Goal: Transaction & Acquisition: Obtain resource

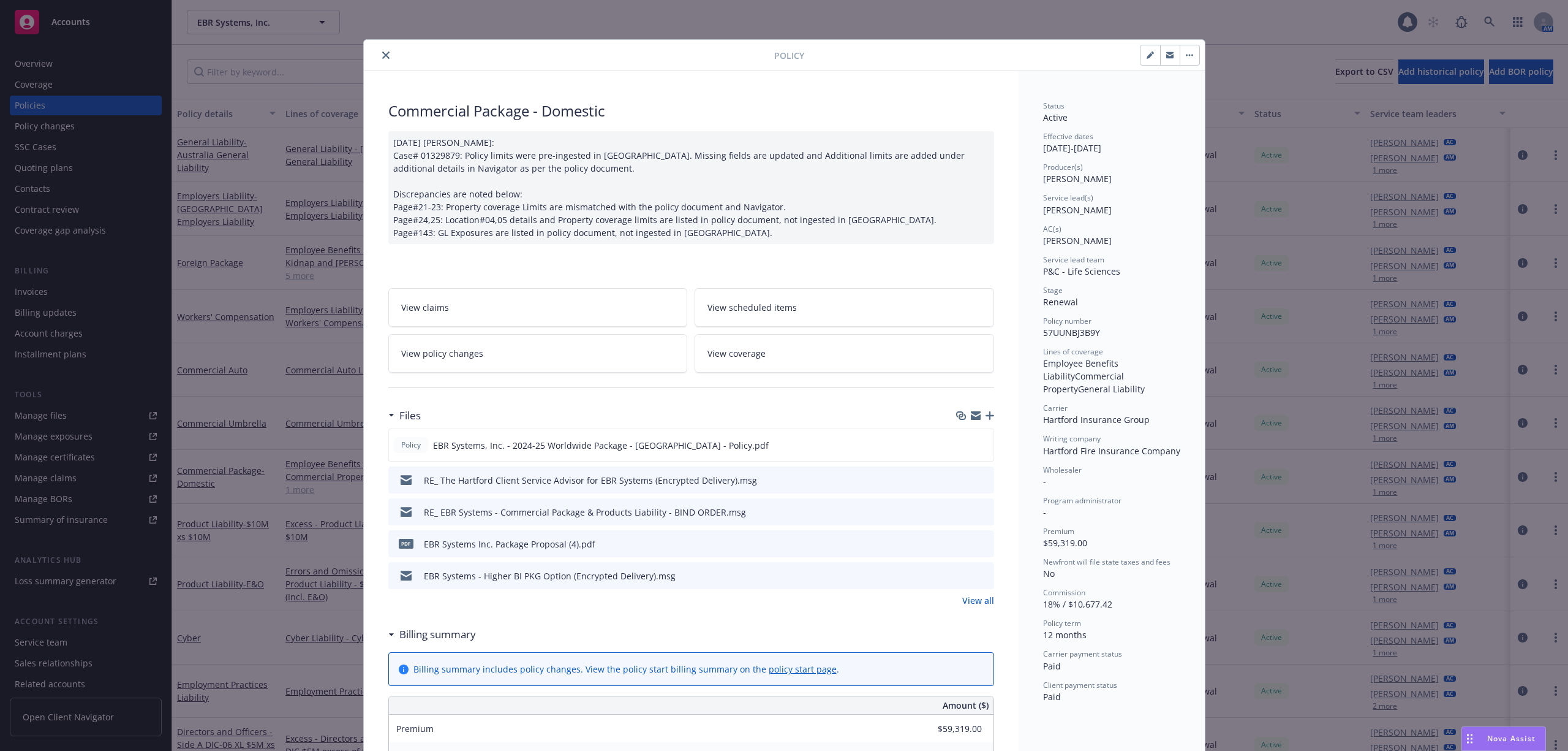
click at [378, 52] on button "close" at bounding box center [385, 55] width 15 height 15
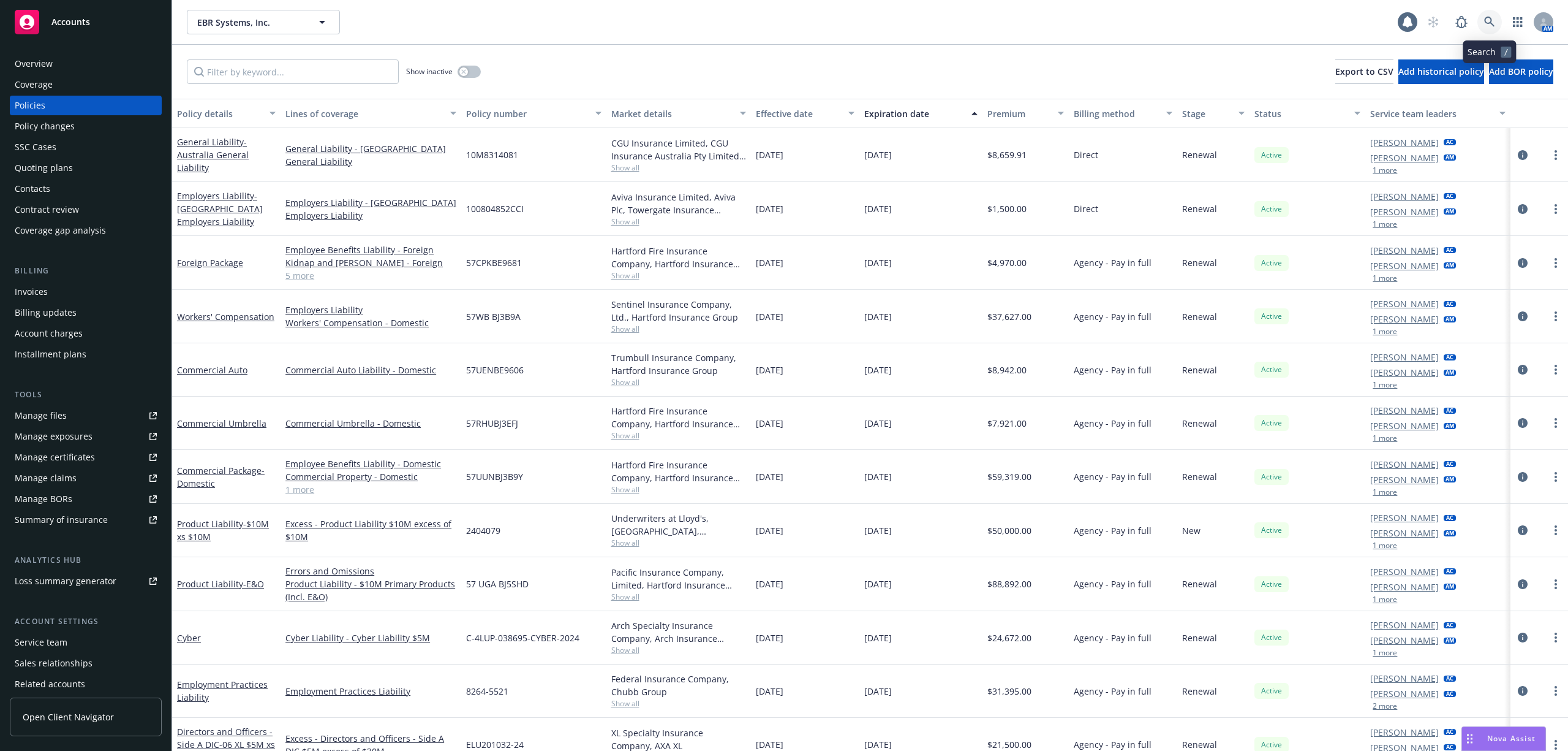
click at [1032, 25] on icon at bounding box center [1489, 22] width 11 height 11
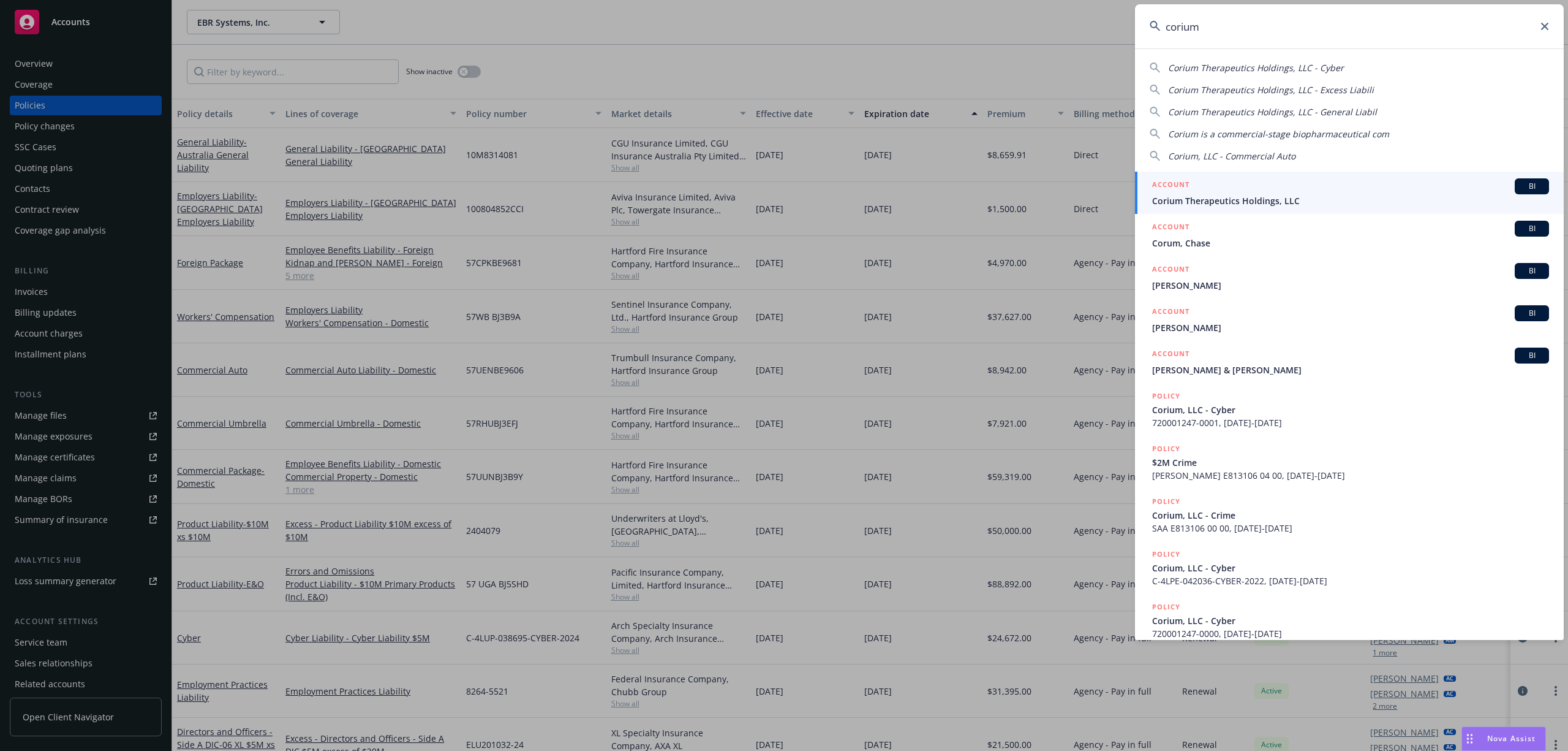
type input "corium"
click at [1032, 181] on div "ACCOUNT BI" at bounding box center [1350, 186] width 397 height 16
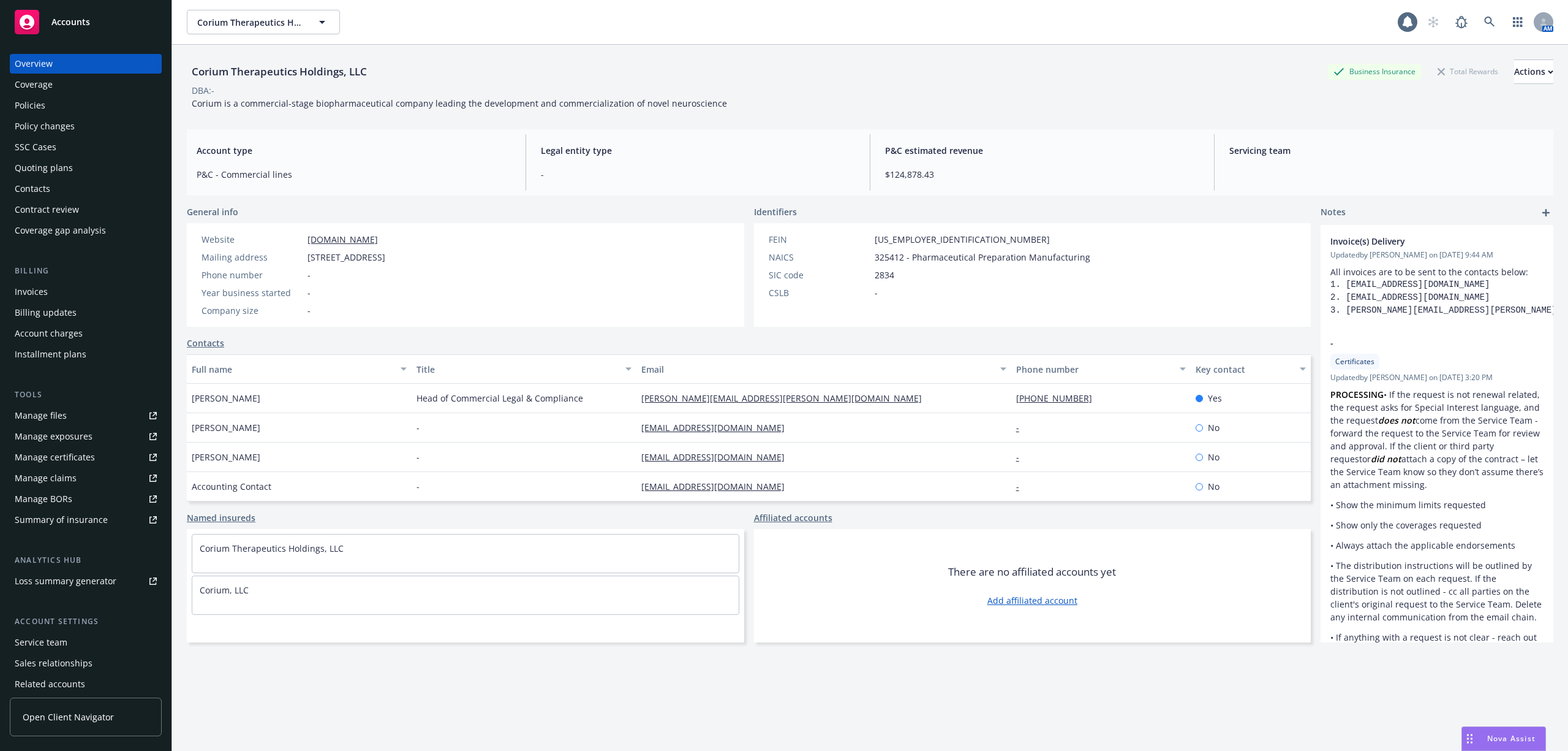
click at [45, 105] on div "Policies" at bounding box center [86, 105] width 142 height 20
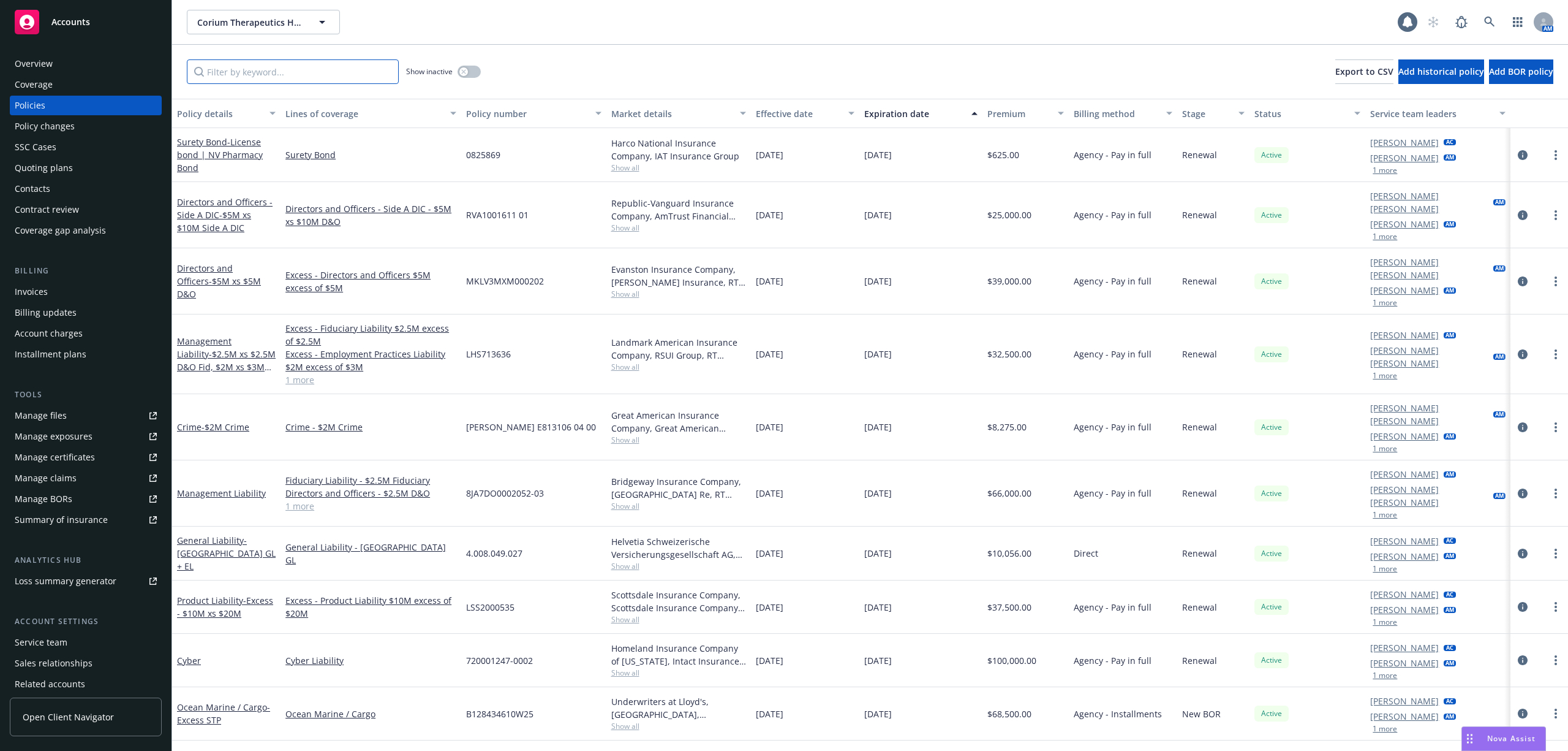
click at [272, 74] on input "Filter by keyword..." at bounding box center [293, 71] width 212 height 25
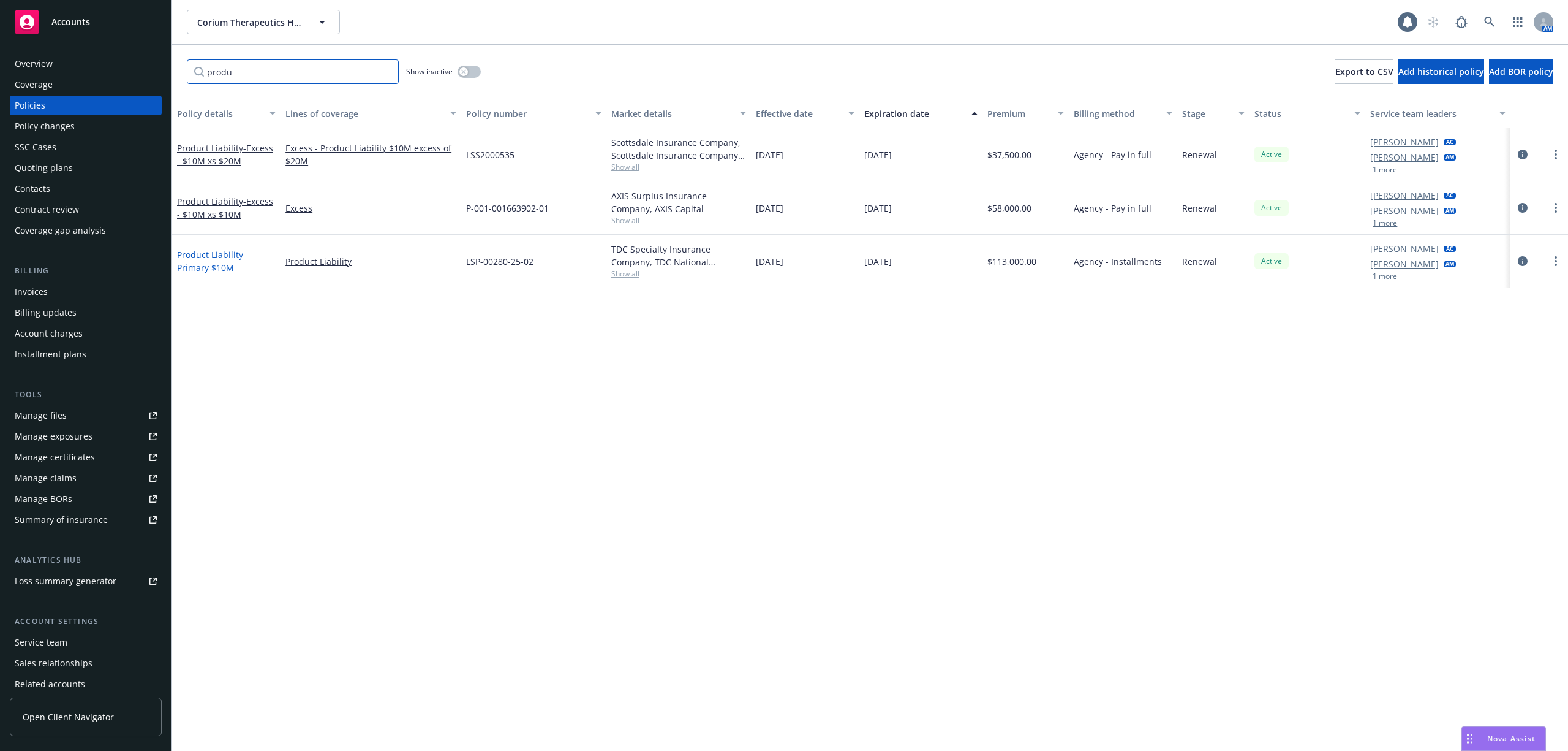
type input "produ"
click at [211, 199] on link "Product Liability - Primary $10M" at bounding box center [212, 261] width 69 height 25
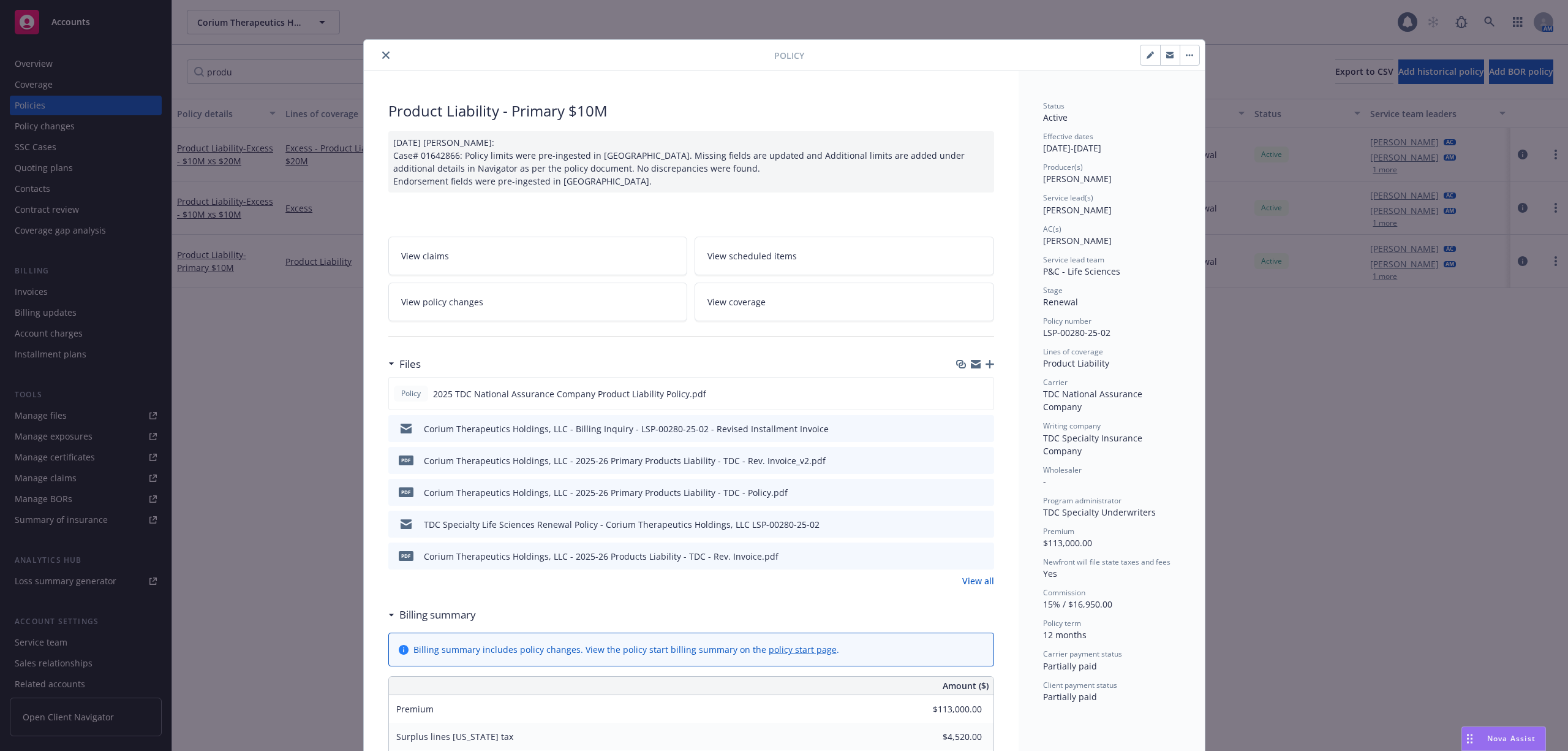
click at [971, 199] on link "View all" at bounding box center [978, 580] width 32 height 13
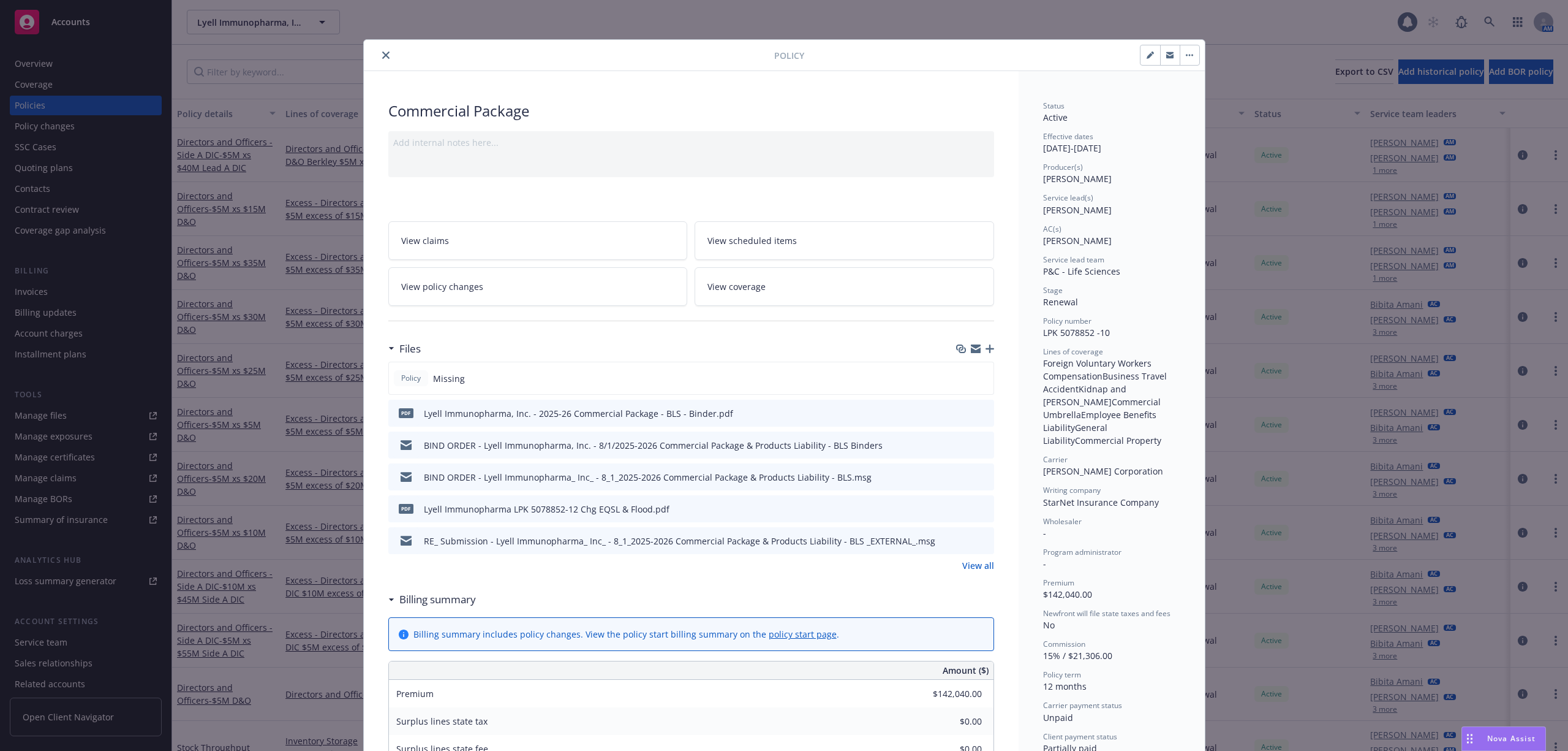
click at [382, 54] on icon "close" at bounding box center [385, 54] width 7 height 7
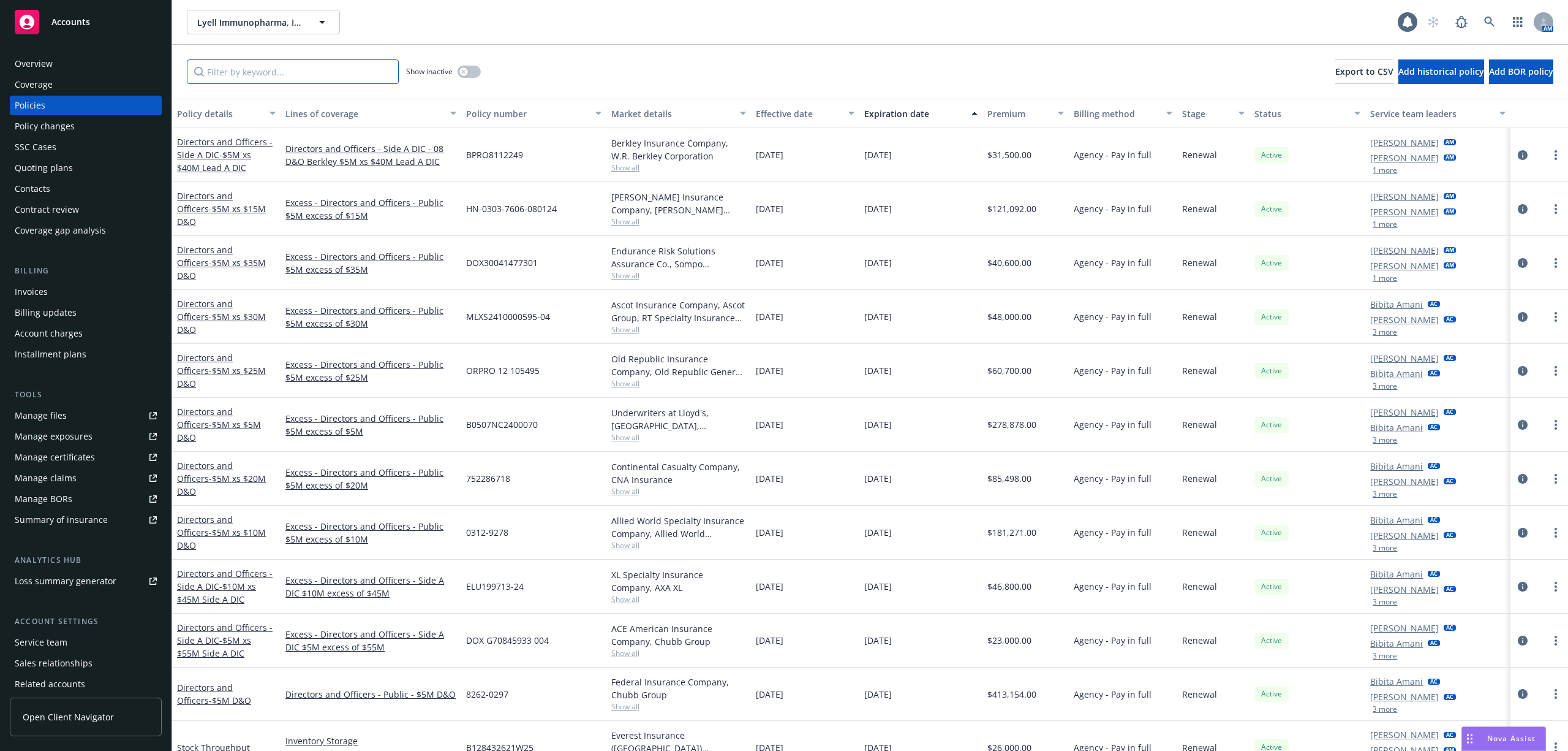
click at [265, 70] on input "Filter by keyword..." at bounding box center [293, 71] width 212 height 25
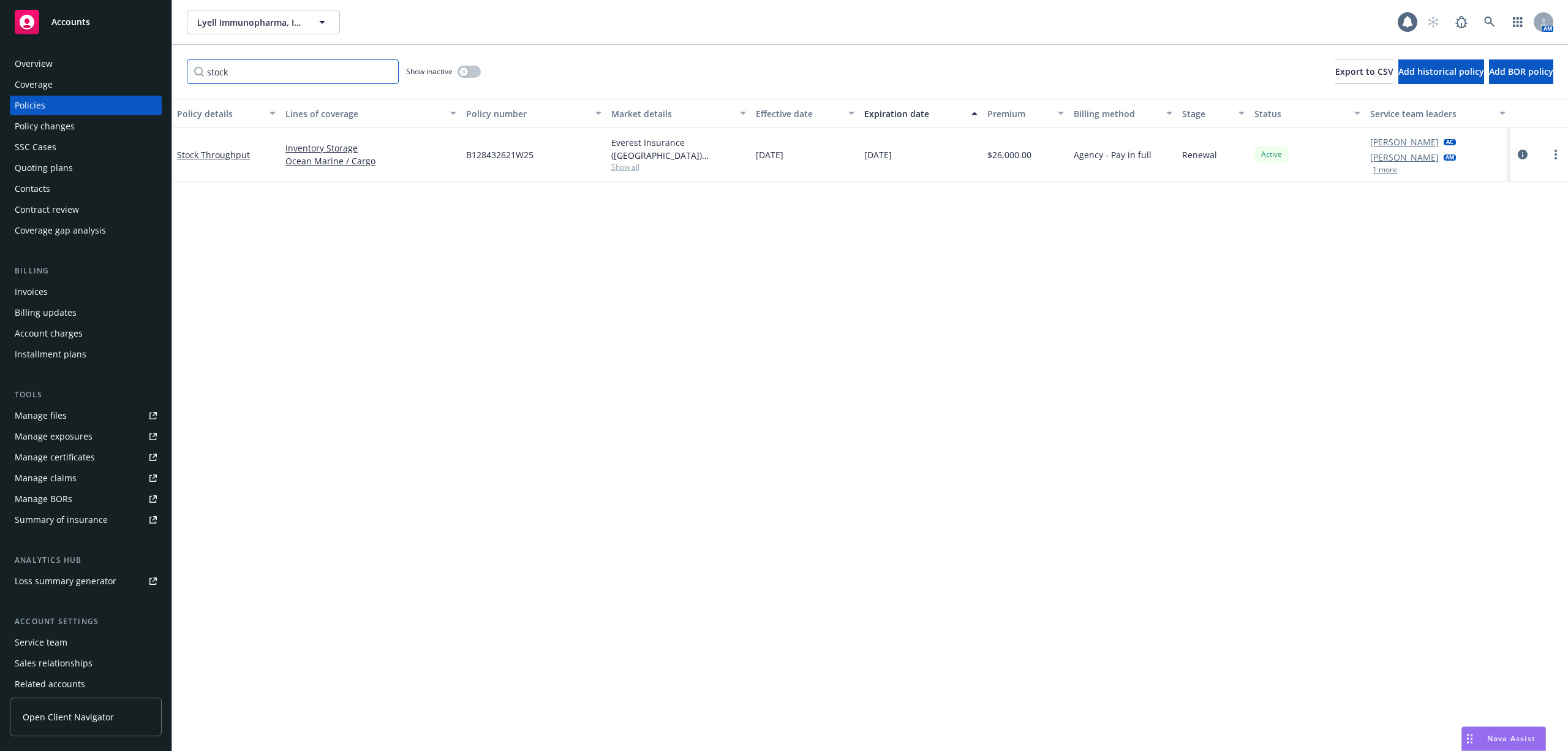
type input "stock"
click at [214, 149] on link "Stock Throughput" at bounding box center [214, 155] width 73 height 12
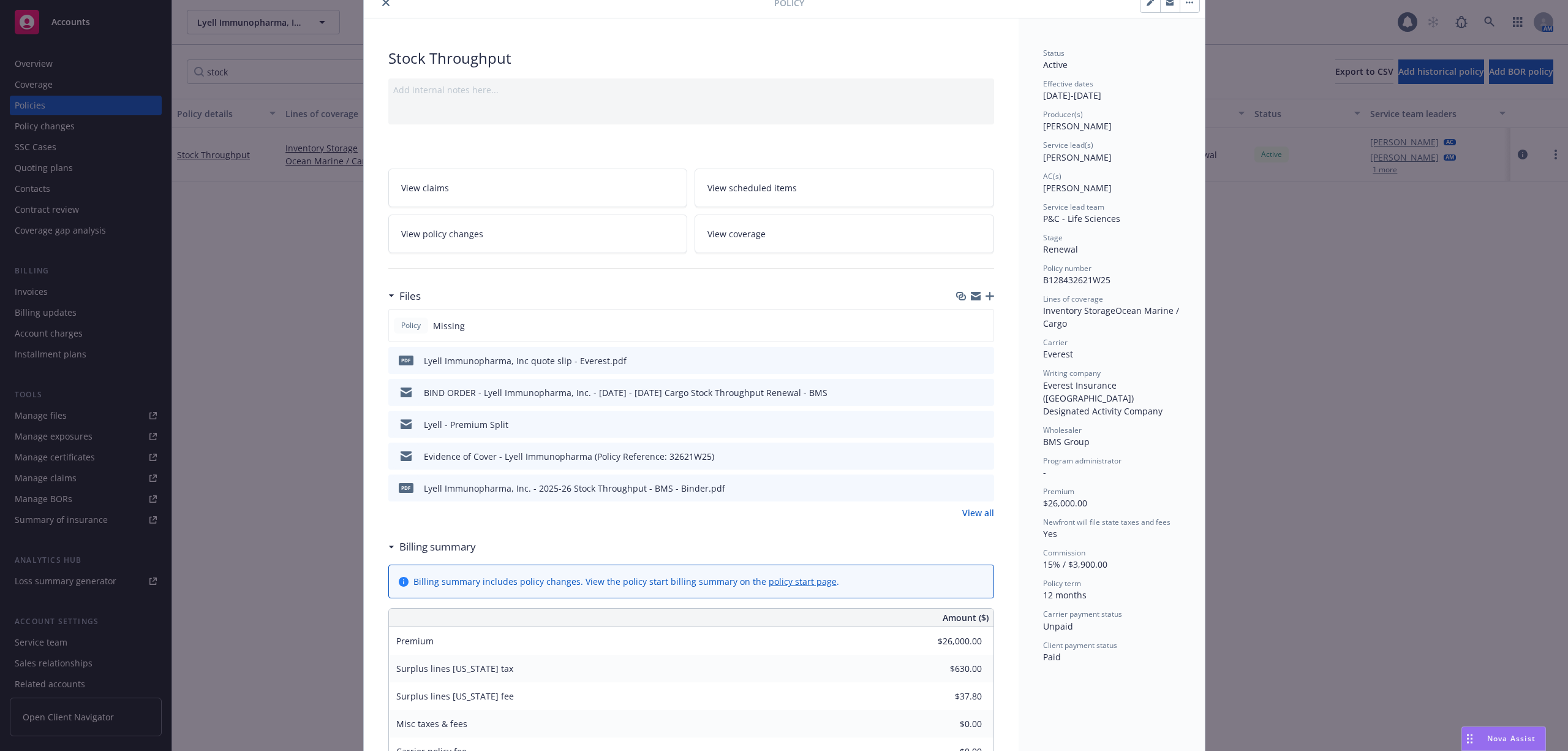
scroll to position [82, 0]
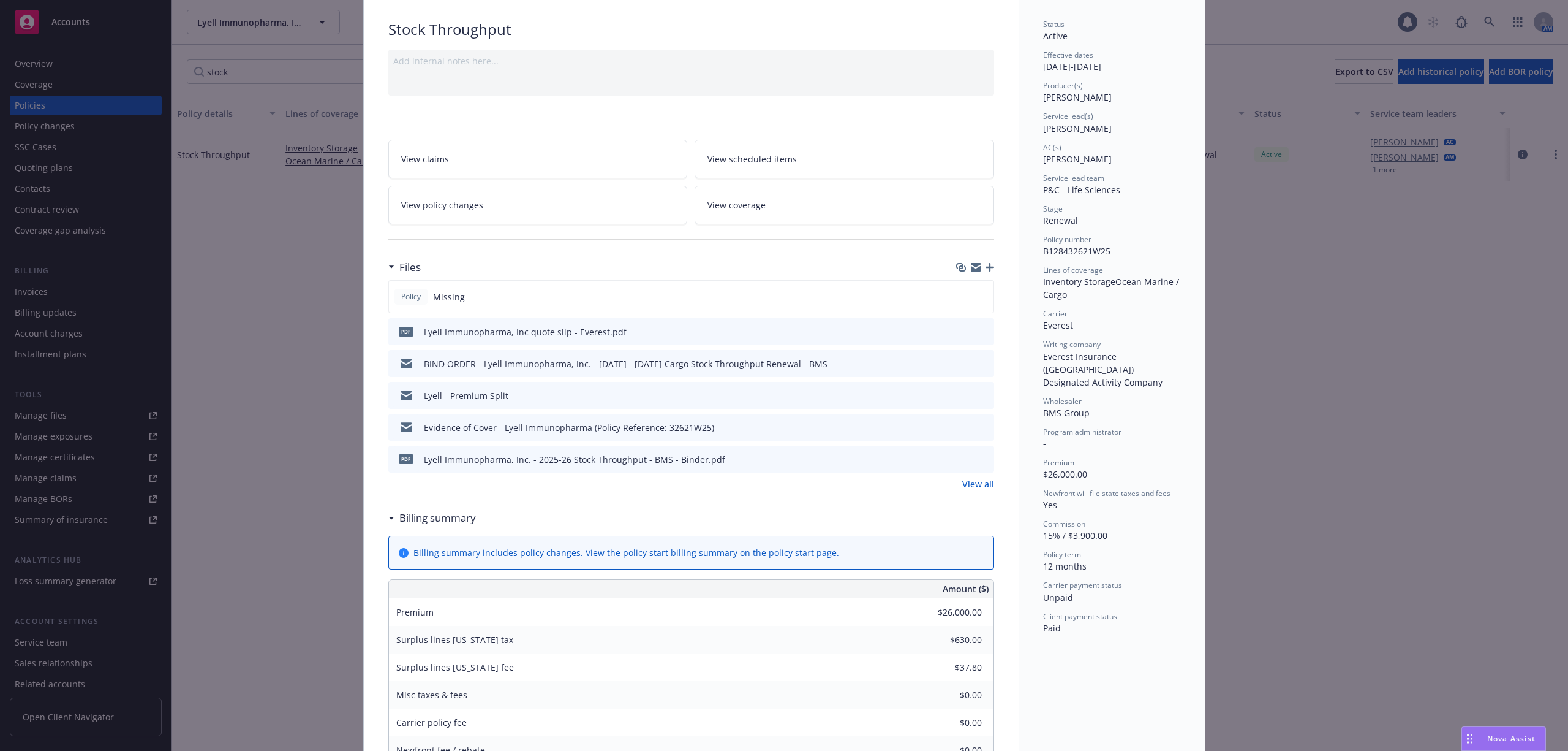
click at [962, 481] on link "View all" at bounding box center [978, 484] width 32 height 13
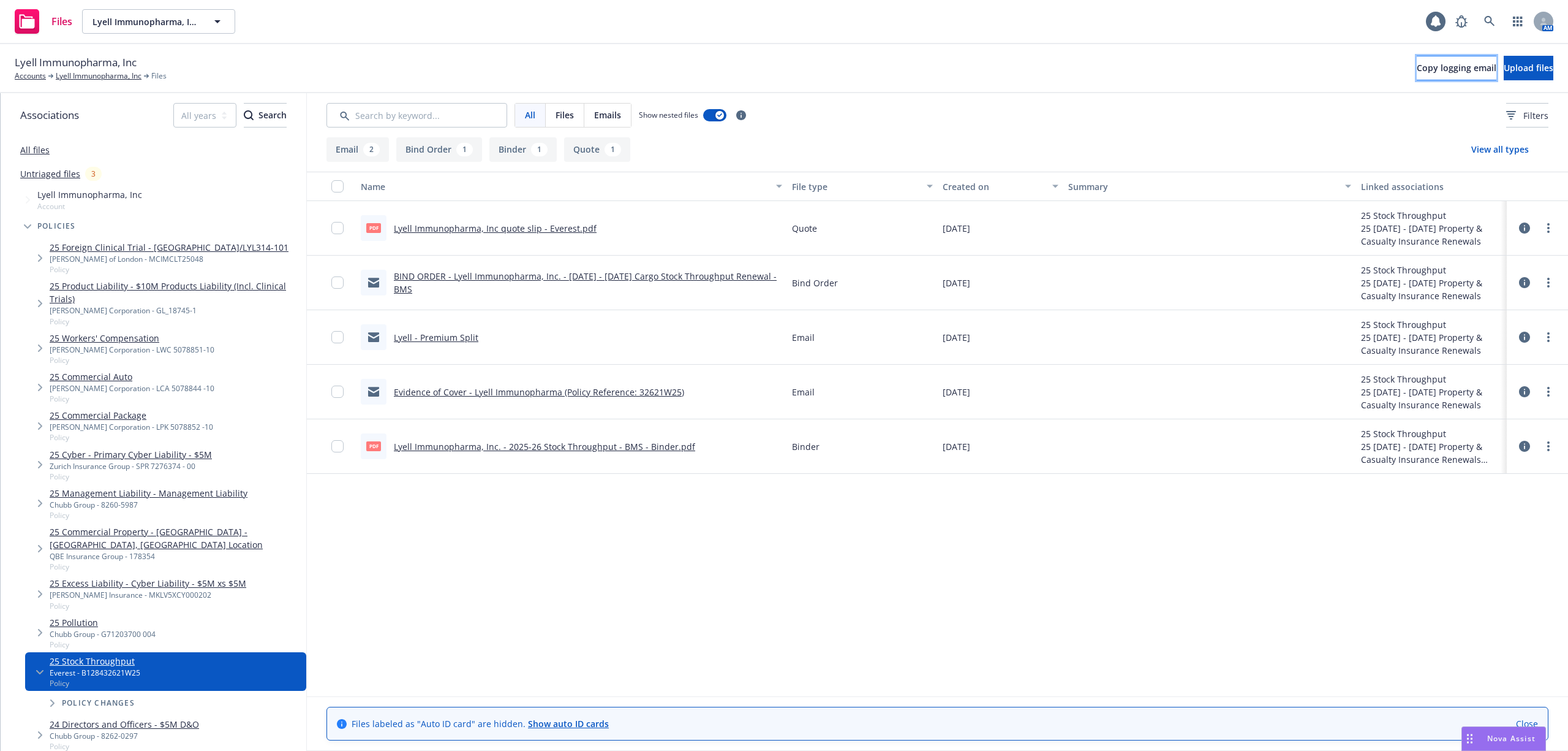
click at [1417, 66] on span "Copy logging email" at bounding box center [1457, 68] width 80 height 12
click at [1508, 62] on span "Upload files" at bounding box center [1529, 68] width 49 height 12
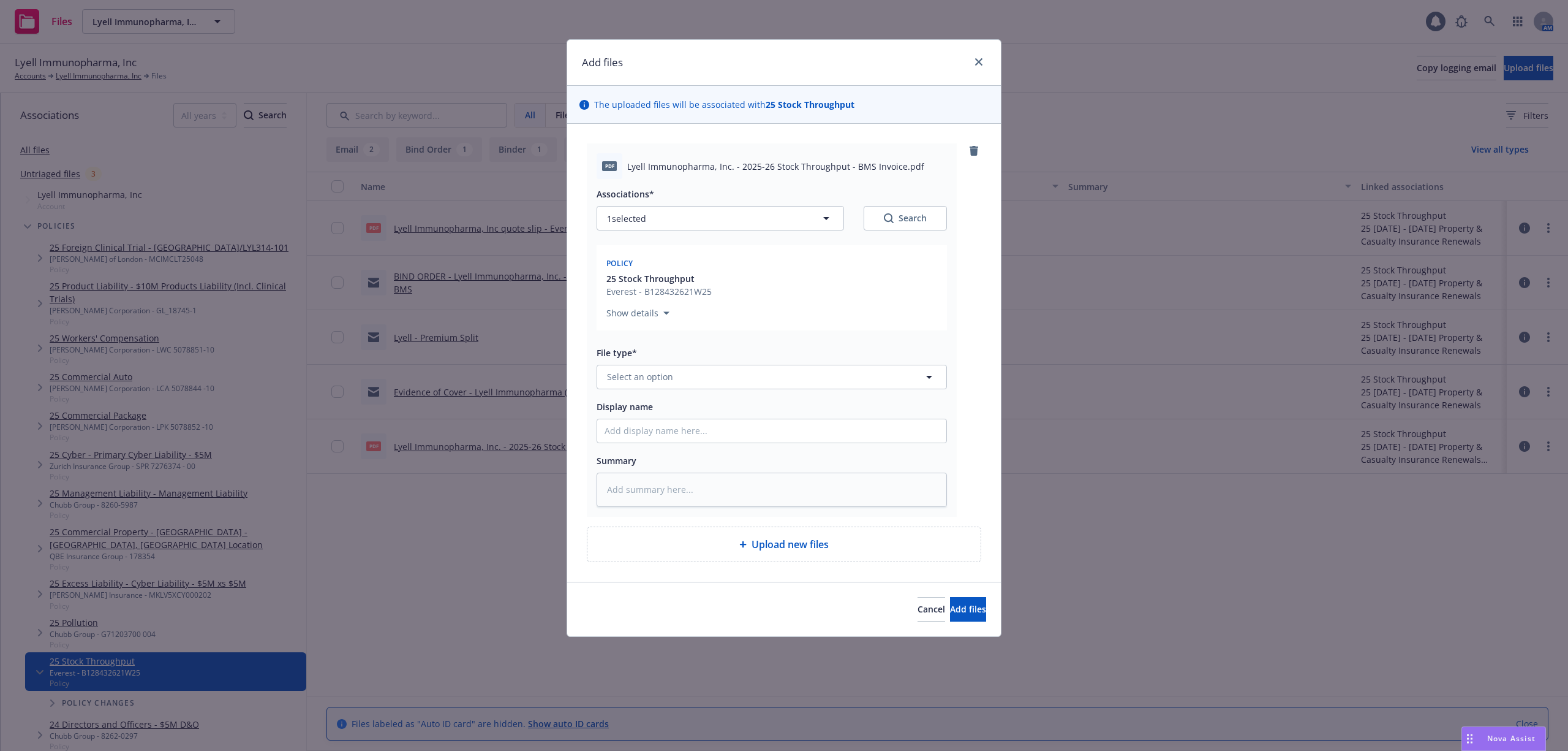
click at [760, 165] on span "Lyell Immunopharma, Inc. - 2025-26 Stock Throughput - BMS Invoice.pdf" at bounding box center [776, 166] width 297 height 13
copy span "Lyell Immunopharma, Inc. - 2025-26 Stock Throughput - BMS Invoice.pdf"
click at [702, 433] on input "Display name" at bounding box center [772, 431] width 350 height 24
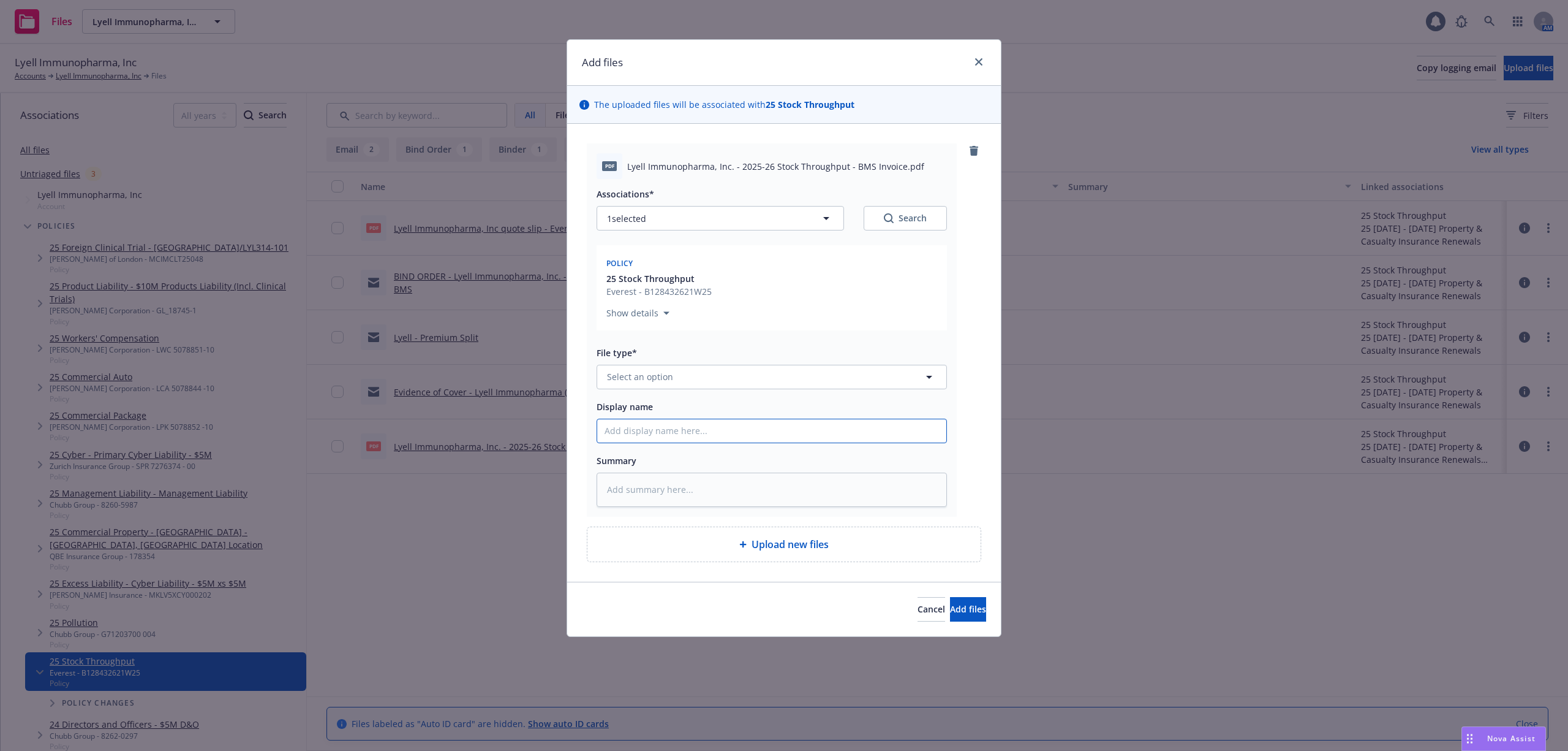
paste input "Lyell Immunopharma, Inc. - 2025-26 Stock Throughput - BMS Invoice.pdf"
type textarea "x"
type input "Lyell Immunopharma, Inc. - 2025-26 Stock Throughput - BMS Invoice.pdf"
type textarea "x"
type input "Lyell Immunopharma, Inc. - 2025-26 Stock Throughput - BMS Invoice.pd"
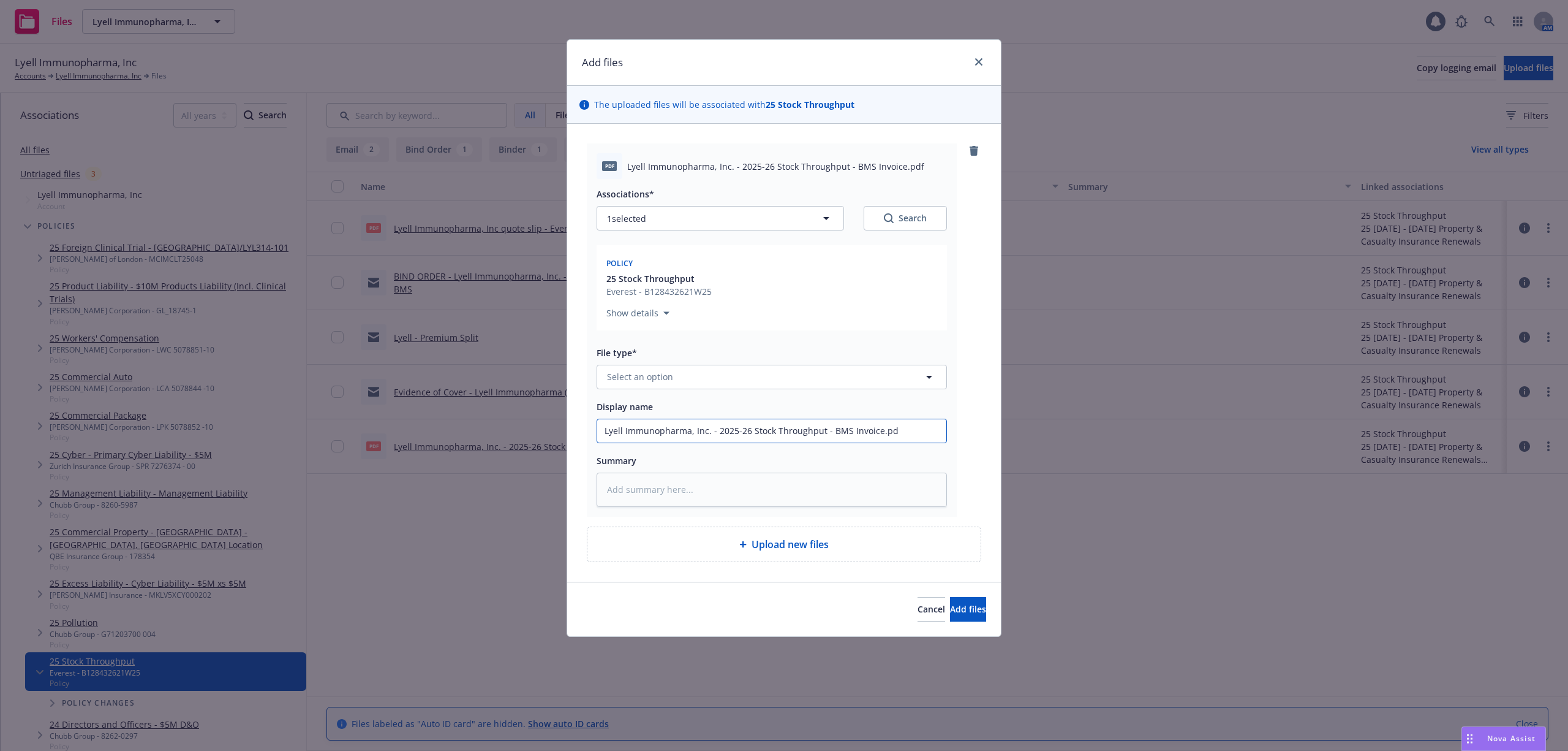
type textarea "x"
type input "Lyell Immunopharma, Inc. - 2025-26 Stock Throughput - BMS Invoice.p"
type textarea "x"
type input "Lyell Immunopharma, Inc. - 2025-26 Stock Throughput - BMS Invoice."
type textarea "x"
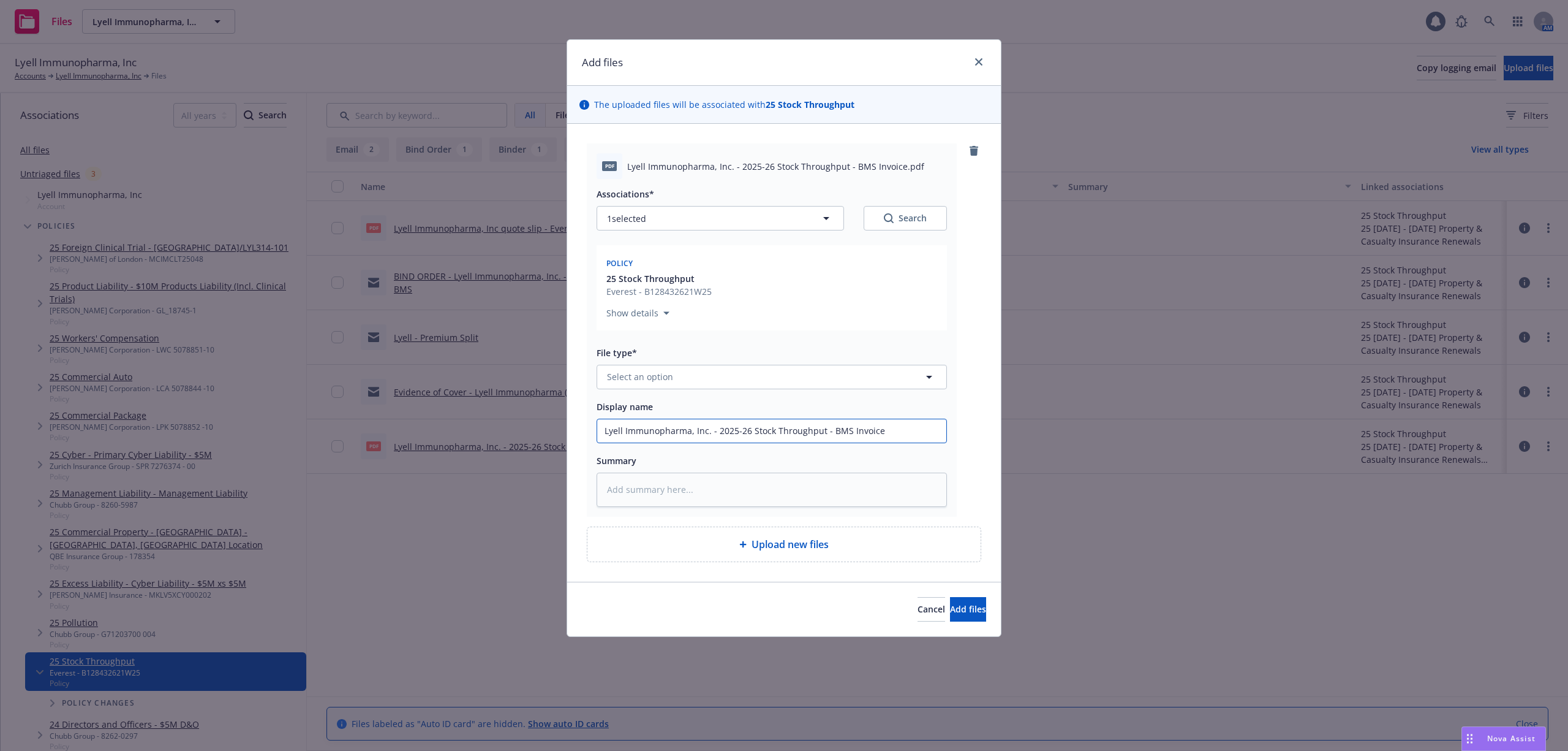
type input "Lyell Immunopharma, Inc. - 2025-26 Stock Throughput - BMS Invoice"
click at [875, 389] on button "Select an option" at bounding box center [772, 376] width 351 height 25
type input "invoice"
click at [686, 443] on span "Invoice - Third Party" at bounding box center [652, 444] width 85 height 13
click at [950, 615] on span "Add files" at bounding box center [968, 609] width 36 height 12
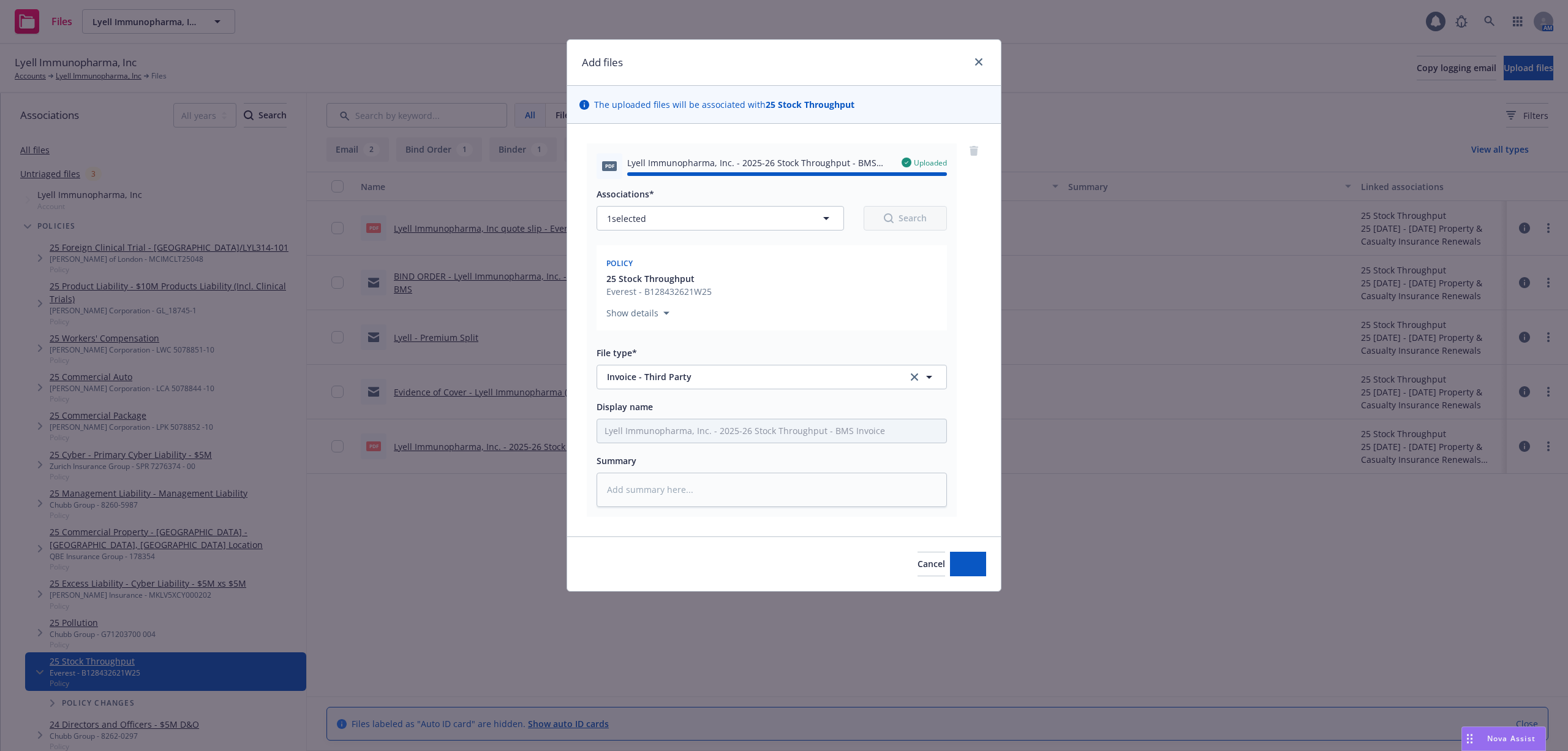
type textarea "x"
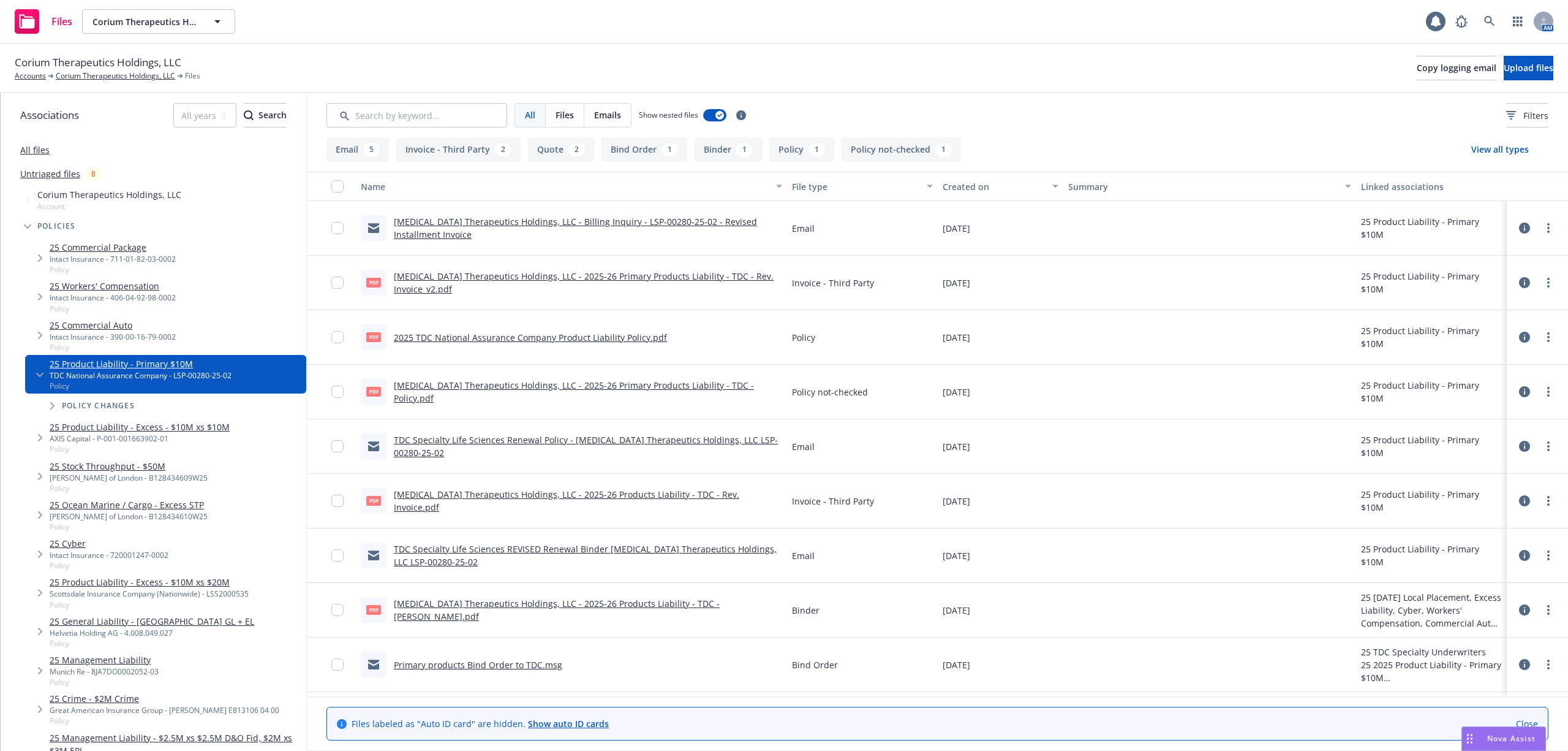
click at [1520, 338] on icon at bounding box center [1525, 337] width 11 height 11
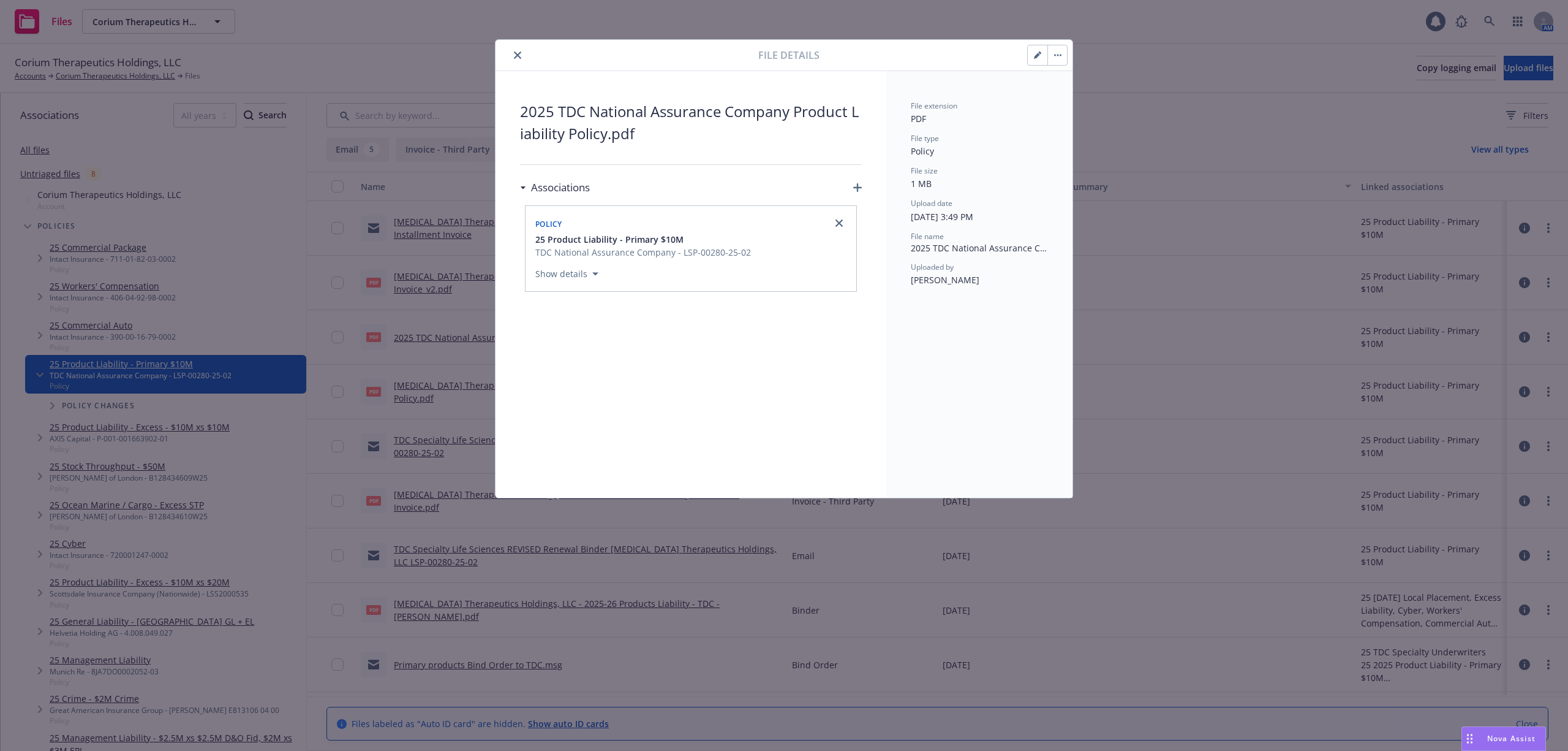
click at [1174, 344] on div "File details 2025 TDC National Assurance Company Product Liability Policy.pdf A…" at bounding box center [784, 376] width 1568 height 751
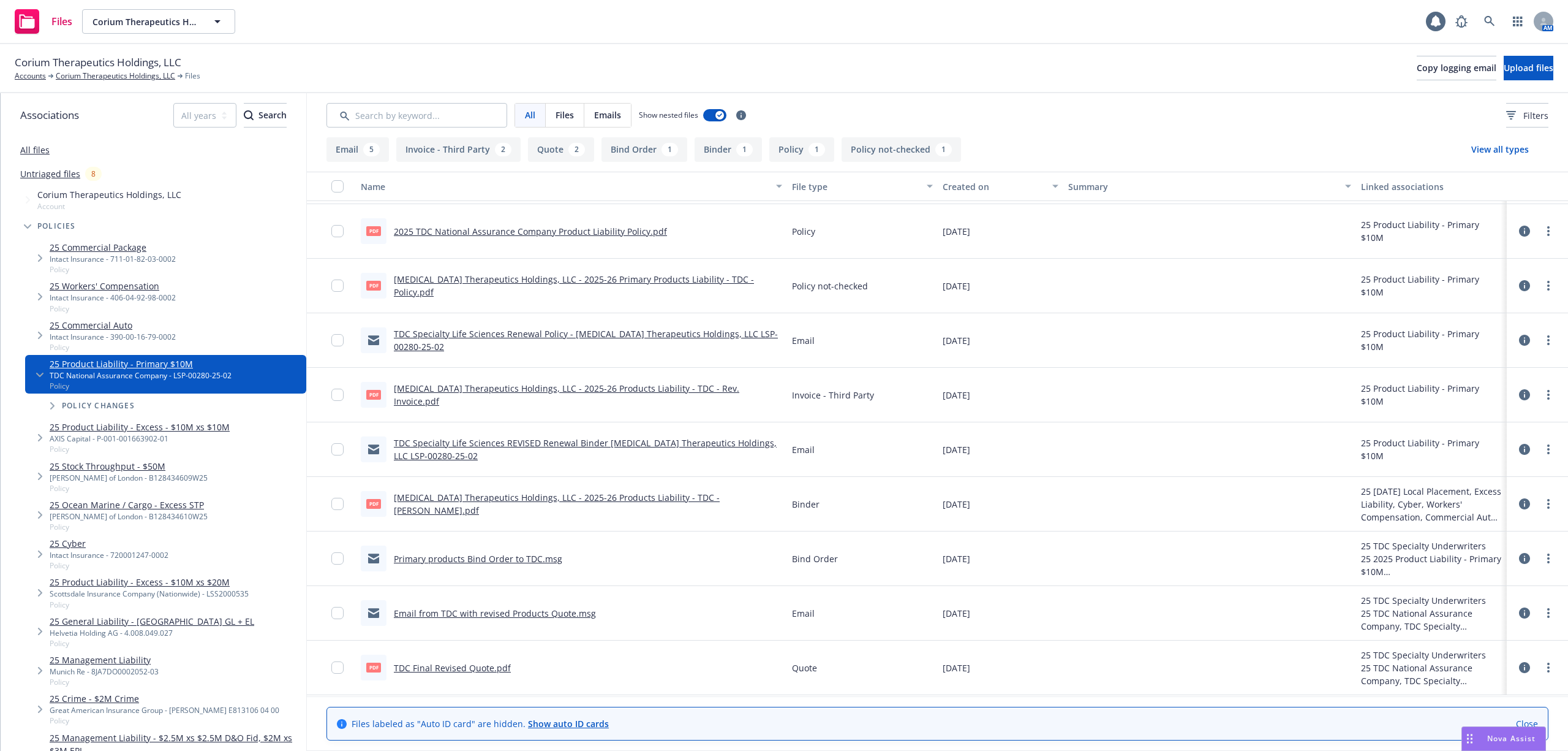
scroll to position [82, 0]
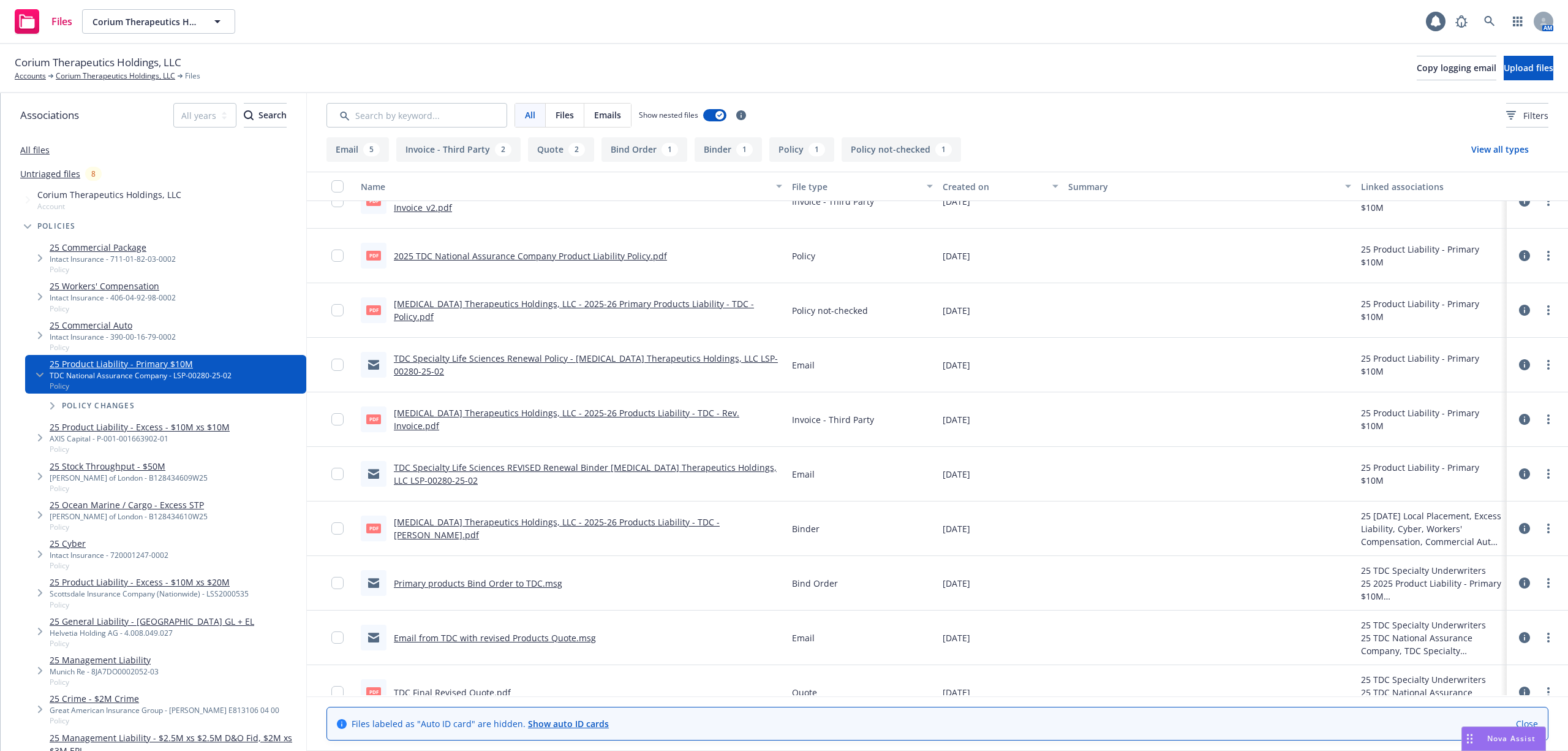
click at [691, 312] on link "Corium Therapeutics Holdings, LLC - 2025-26 Primary Products Liability - TDC - …" at bounding box center [574, 309] width 360 height 25
